Goal: Transaction & Acquisition: Purchase product/service

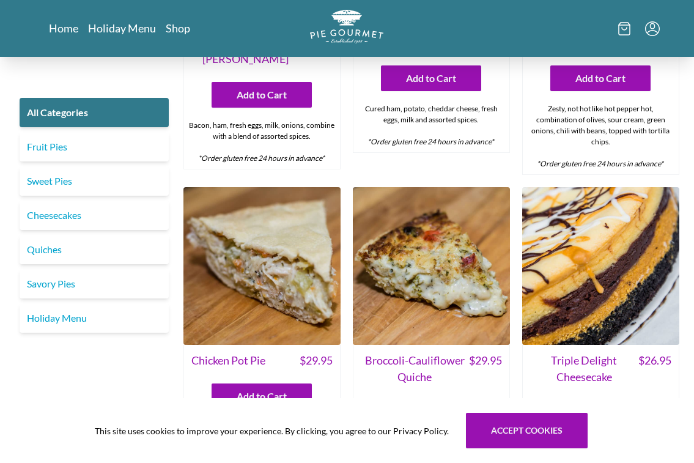
scroll to position [1481, 0]
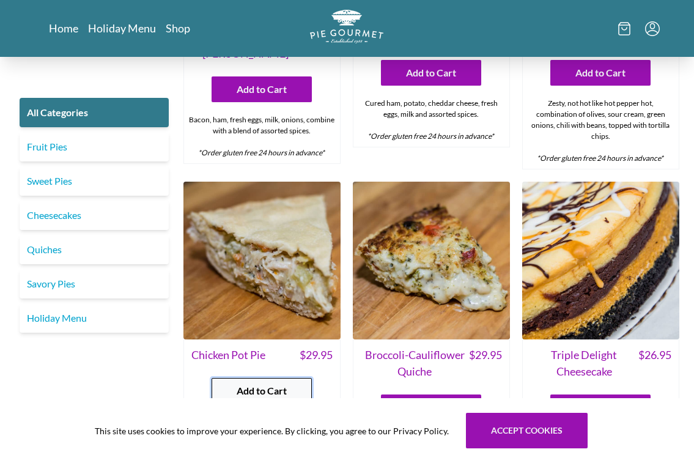
click at [235, 378] on button "Add to Cart" at bounding box center [262, 391] width 100 height 26
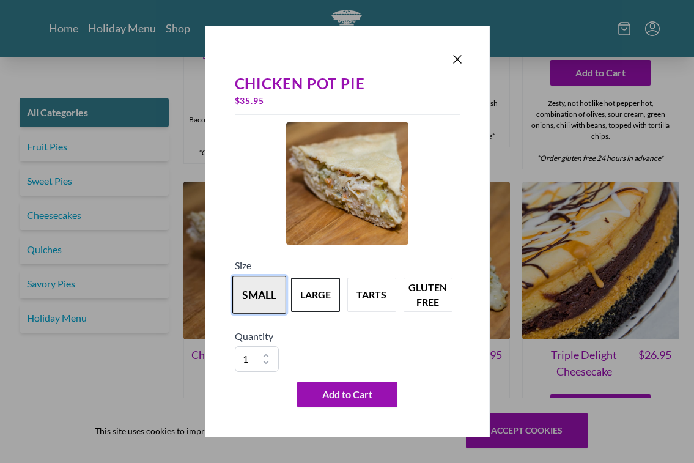
click at [266, 302] on button "small" at bounding box center [259, 295] width 54 height 38
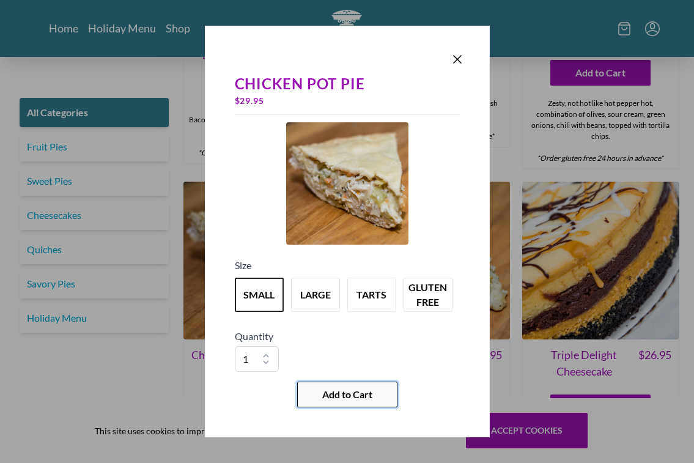
click at [344, 398] on span "Add to Cart" at bounding box center [347, 394] width 50 height 15
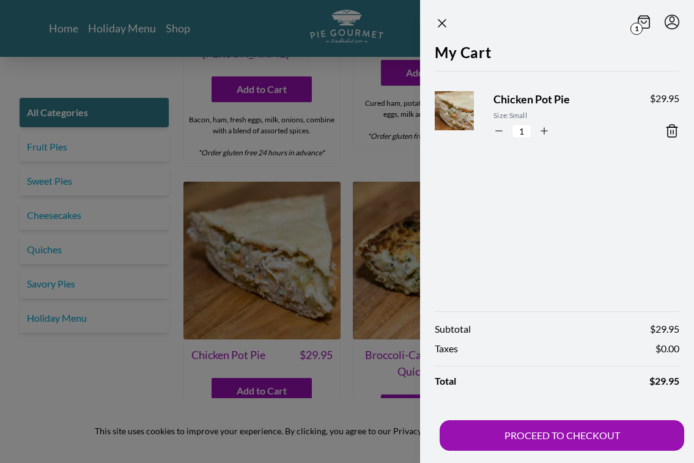
click at [349, 319] on div at bounding box center [347, 231] width 694 height 463
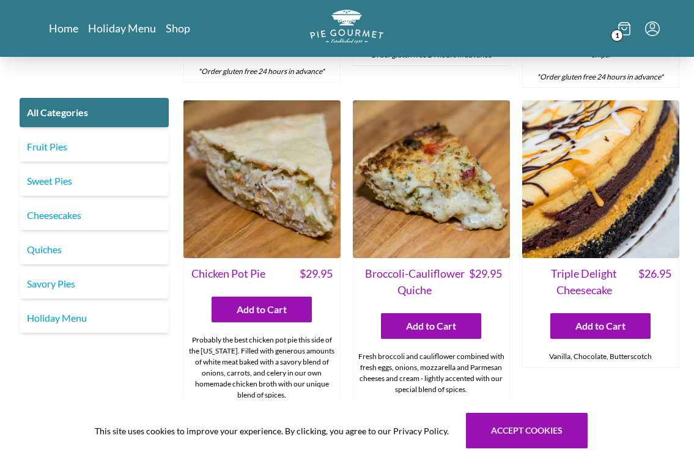
scroll to position [1572, 0]
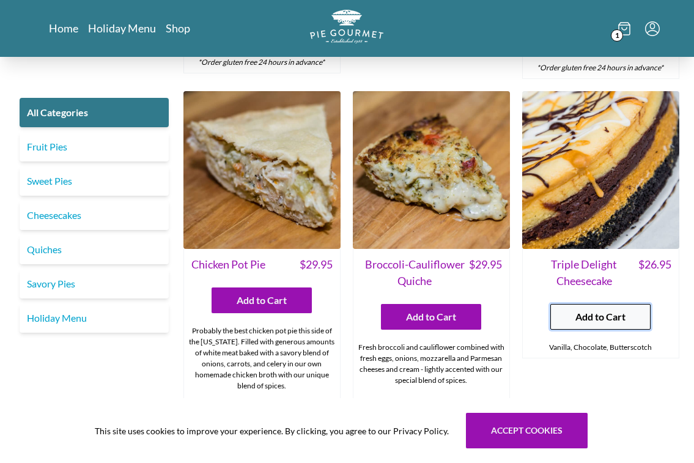
click at [592, 310] on span "Add to Cart" at bounding box center [601, 317] width 50 height 15
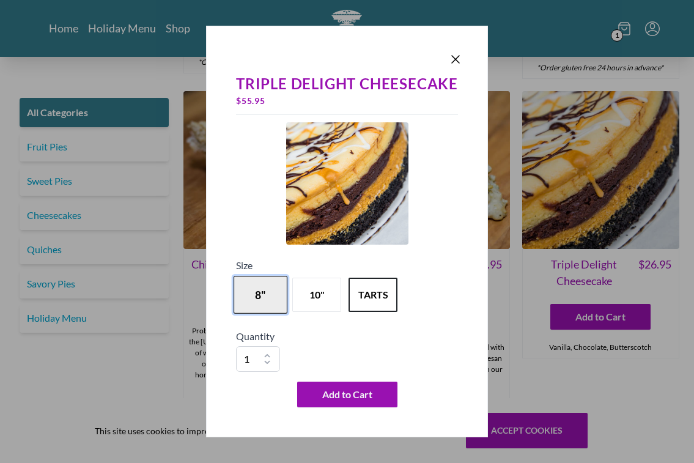
click at [268, 283] on button "8"" at bounding box center [261, 295] width 54 height 38
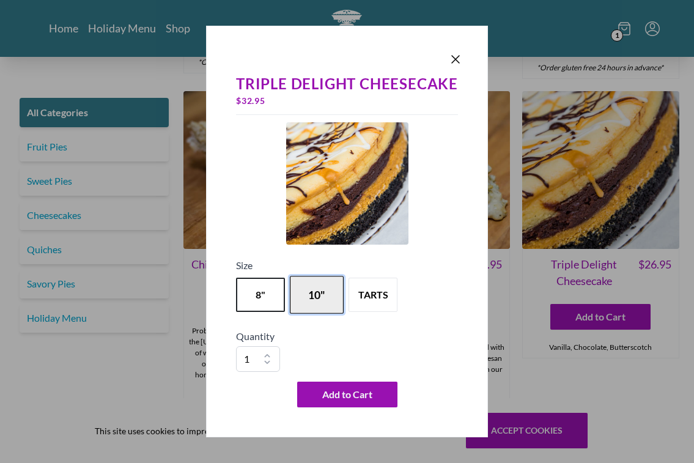
click at [332, 294] on button "10"" at bounding box center [317, 295] width 54 height 38
click at [267, 298] on button "8"" at bounding box center [261, 295] width 54 height 38
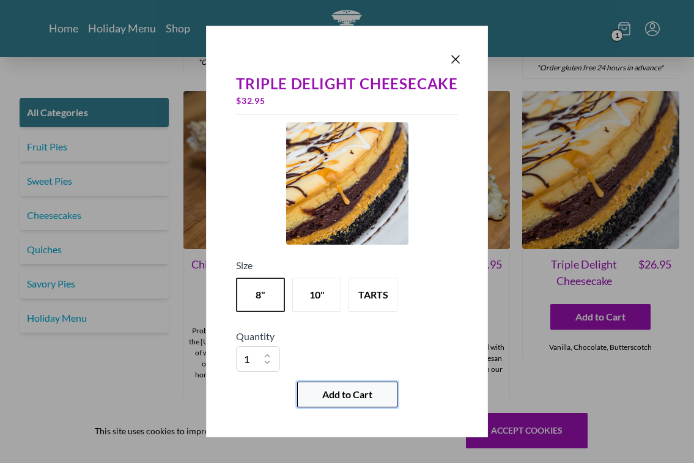
click at [365, 394] on span "Add to Cart" at bounding box center [347, 394] width 50 height 15
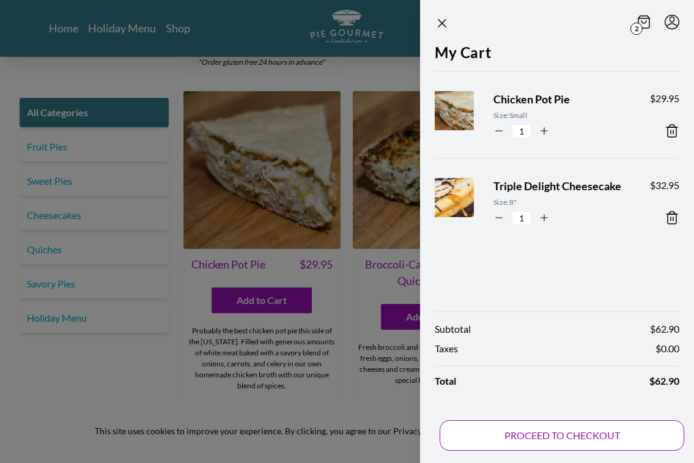
click at [537, 434] on button "PROCEED TO CHECKOUT" at bounding box center [562, 435] width 245 height 31
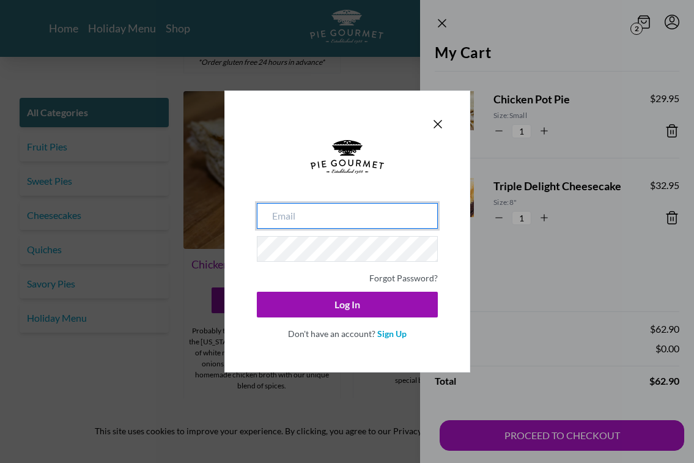
click at [385, 339] on div "Don't have an account? Sign Up" at bounding box center [347, 332] width 181 height 15
click at [385, 336] on link "Sign Up" at bounding box center [391, 334] width 29 height 10
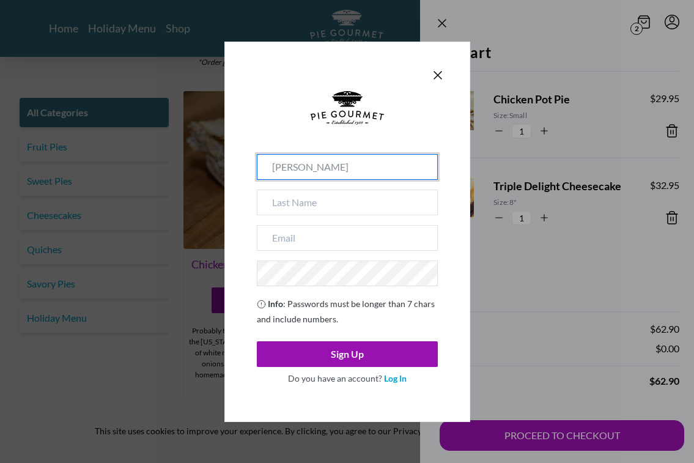
type input "[PERSON_NAME]"
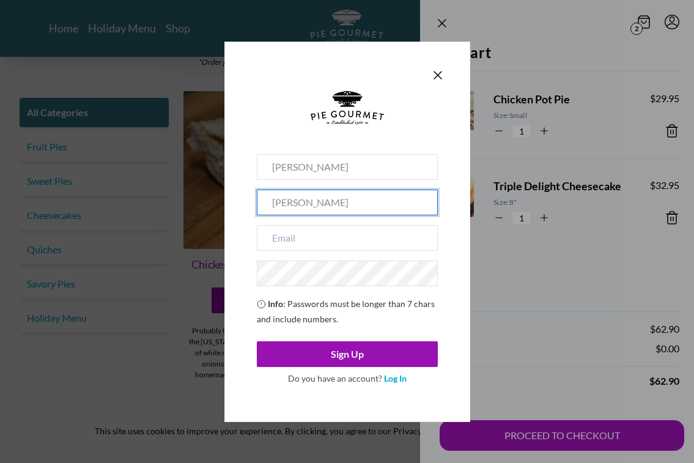
type input "[PERSON_NAME]"
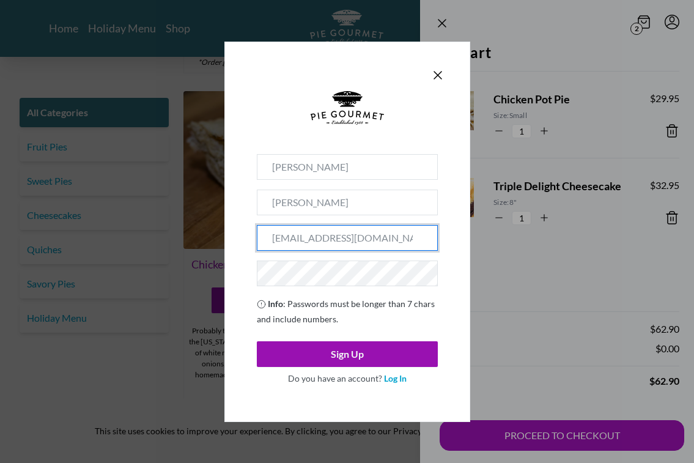
type input "[EMAIL_ADDRESS][DOMAIN_NAME]"
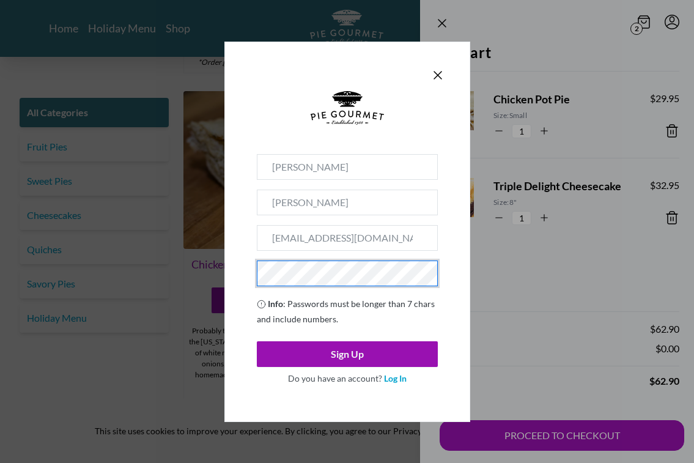
scroll to position [0, 0]
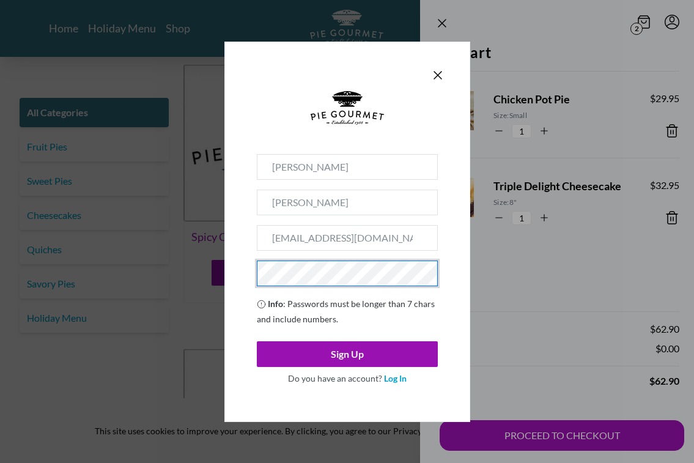
click at [366, 303] on span "Info : Passwords must be longer than 7 chars and include numbers." at bounding box center [346, 312] width 178 height 26
click at [347, 354] on button "Sign Up" at bounding box center [347, 354] width 181 height 26
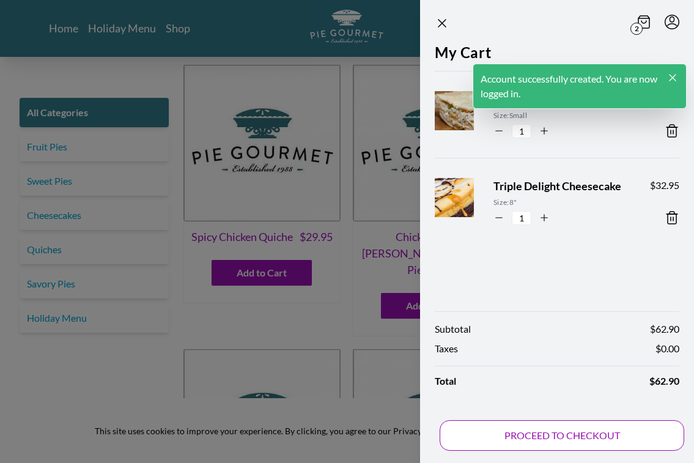
click at [504, 434] on button "PROCEED TO CHECKOUT" at bounding box center [562, 435] width 245 height 31
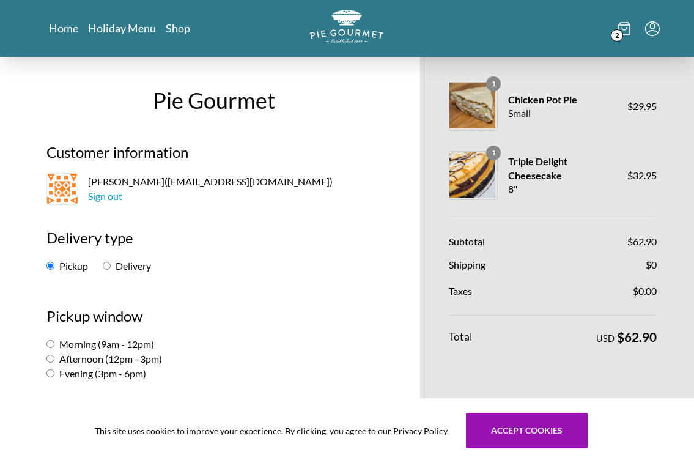
scroll to position [53, 0]
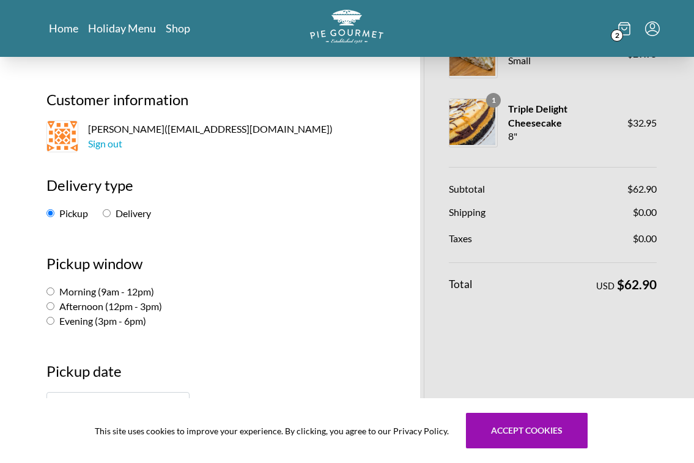
click at [110, 214] on label "Delivery" at bounding box center [127, 213] width 48 height 12
click at [110, 214] on input "Delivery" at bounding box center [107, 213] width 8 height 8
radio input "true"
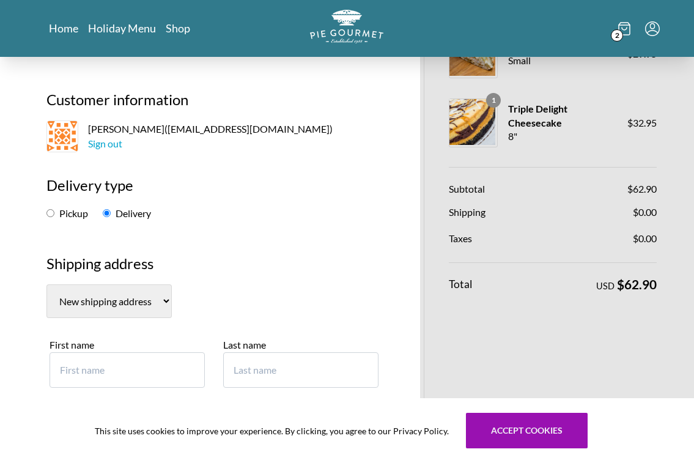
click at [52, 215] on input "Pickup" at bounding box center [50, 213] width 8 height 8
radio input "true"
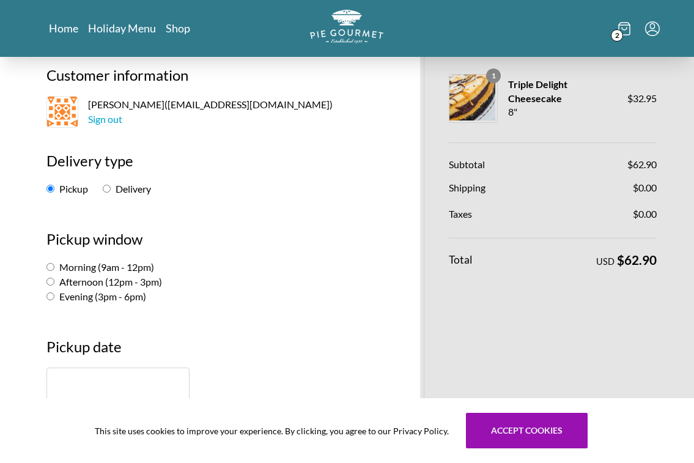
scroll to position [78, 0]
click at [51, 296] on input "Evening (3pm - 6pm)" at bounding box center [50, 296] width 8 height 8
radio input "true"
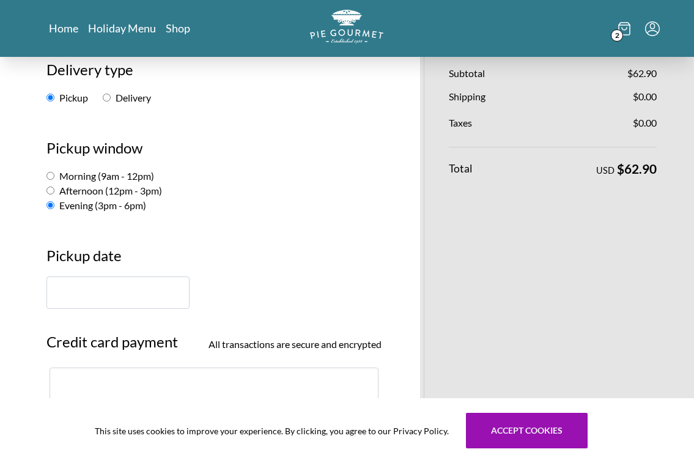
scroll to position [169, 0]
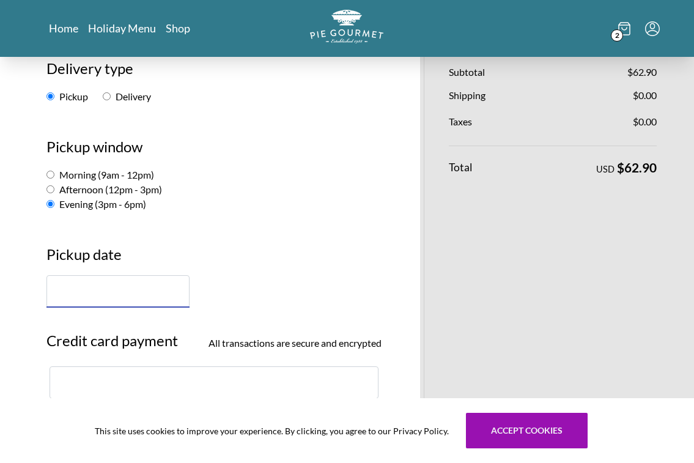
click at [106, 300] on input "text" at bounding box center [117, 291] width 143 height 32
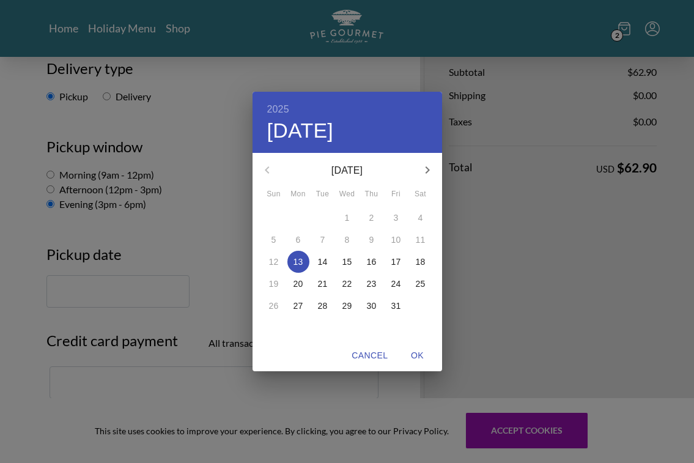
click at [149, 294] on div "2025 Mon, Oct [DATE] Mon Tue Wed Thu Fri Sat 28 29 30 1 2 3 4 5 6 7 8 9 10 11 1…" at bounding box center [347, 231] width 694 height 463
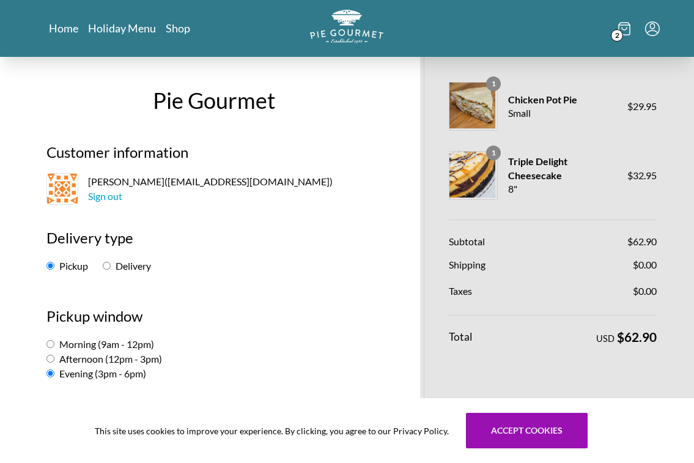
scroll to position [0, 0]
click at [656, 34] on icon "Menu" at bounding box center [652, 28] width 15 height 15
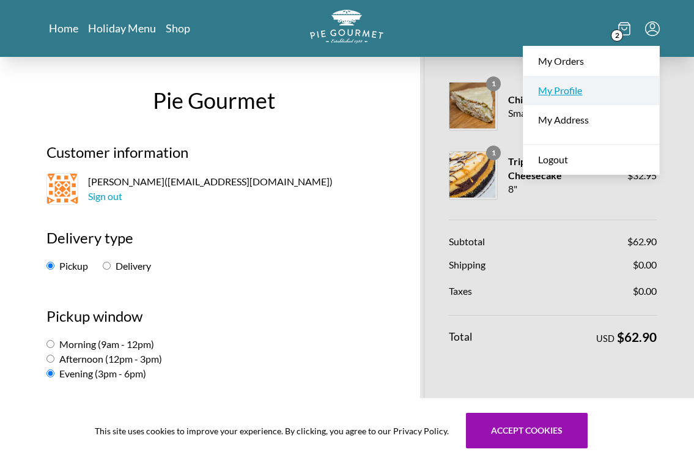
click at [576, 92] on link "My Profile" at bounding box center [592, 90] width 136 height 29
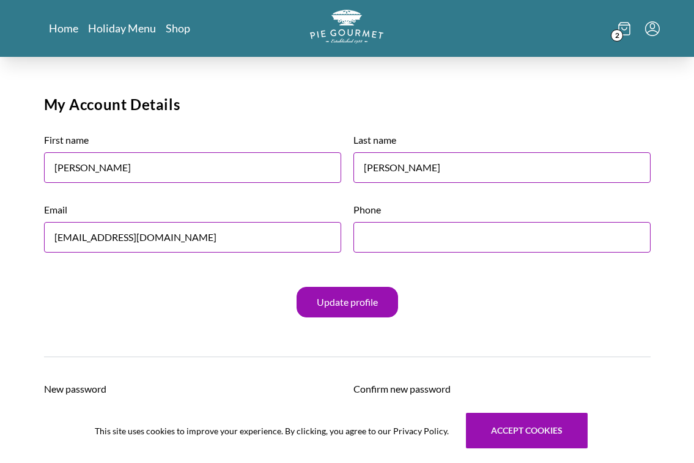
click at [658, 31] on icon "Menu" at bounding box center [652, 28] width 15 height 15
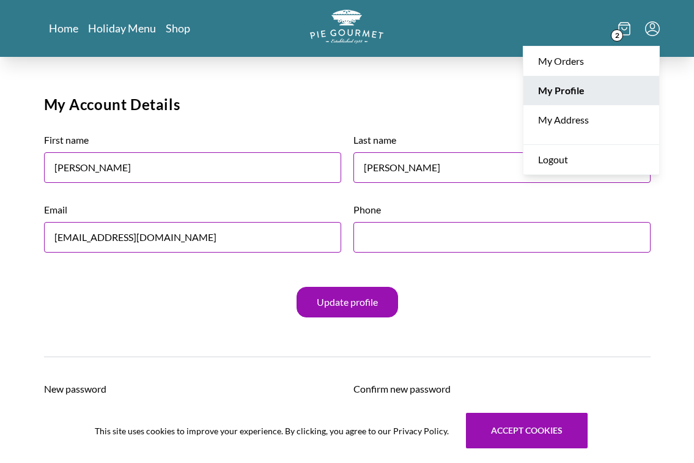
click at [390, 94] on h1 "My Account Details" at bounding box center [347, 108] width 607 height 29
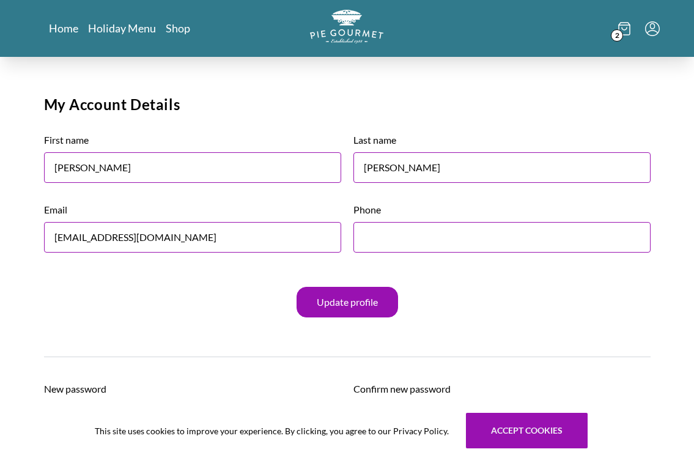
click at [629, 31] on icon at bounding box center [625, 28] width 12 height 13
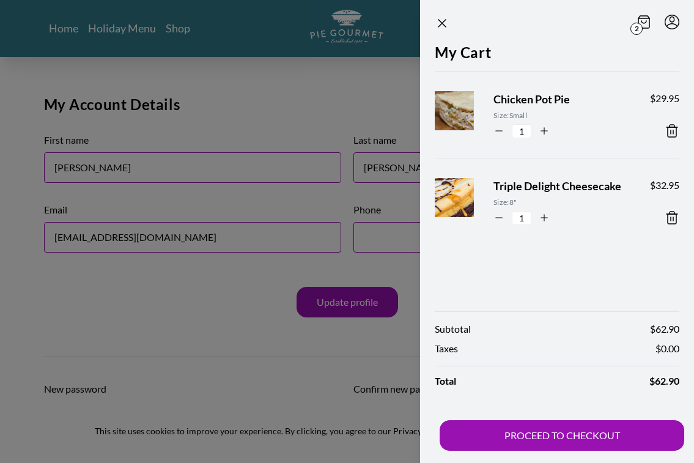
click at [331, 65] on div at bounding box center [347, 231] width 694 height 463
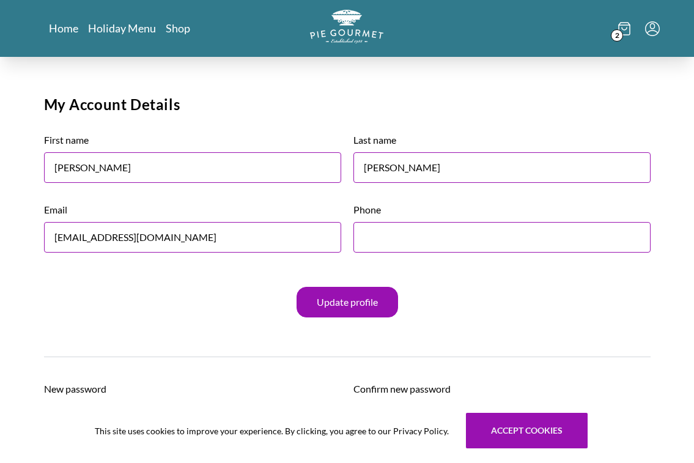
click at [628, 25] on icon at bounding box center [624, 25] width 11 height 0
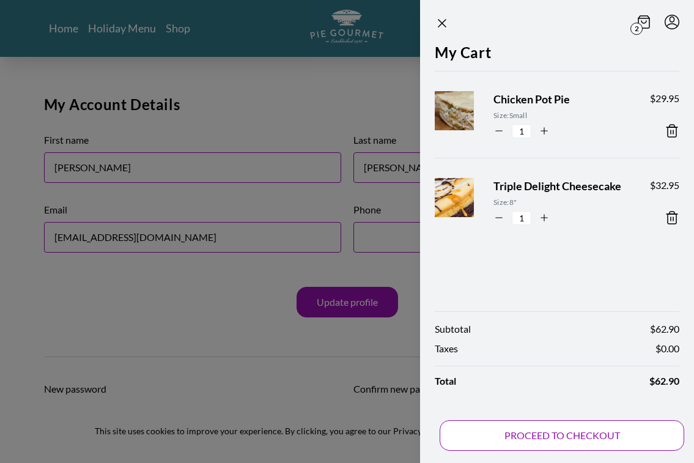
click at [517, 434] on button "PROCEED TO CHECKOUT" at bounding box center [562, 435] width 245 height 31
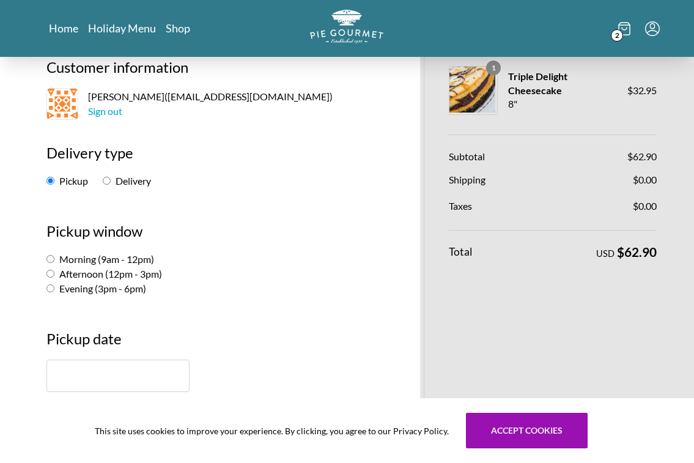
scroll to position [73, 0]
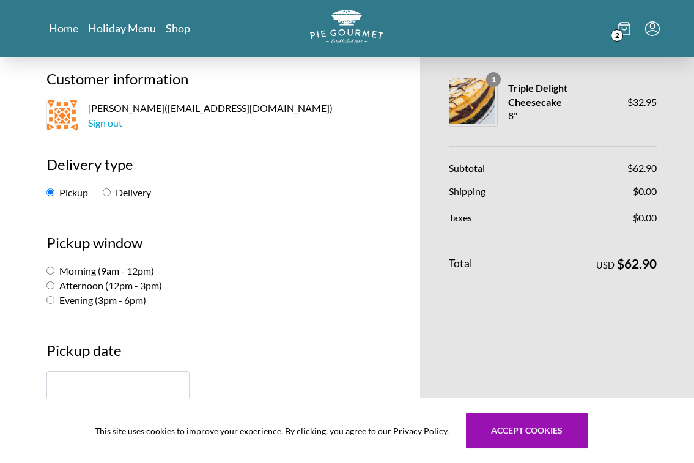
click at [122, 390] on input "text" at bounding box center [117, 387] width 143 height 32
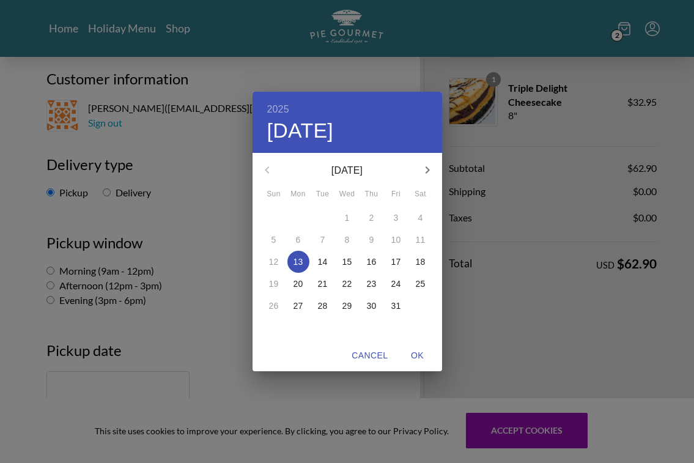
click at [399, 261] on p "17" at bounding box center [397, 262] width 10 height 12
click at [423, 358] on span "OK" at bounding box center [417, 355] width 29 height 15
type input "[DATE]"
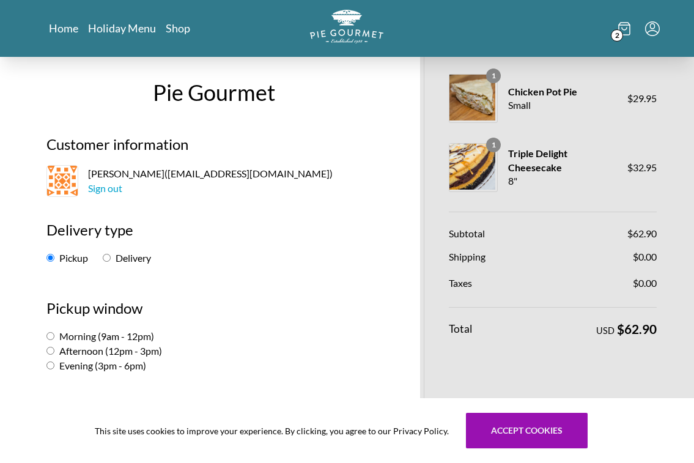
scroll to position [0, 0]
